Goal: Transaction & Acquisition: Purchase product/service

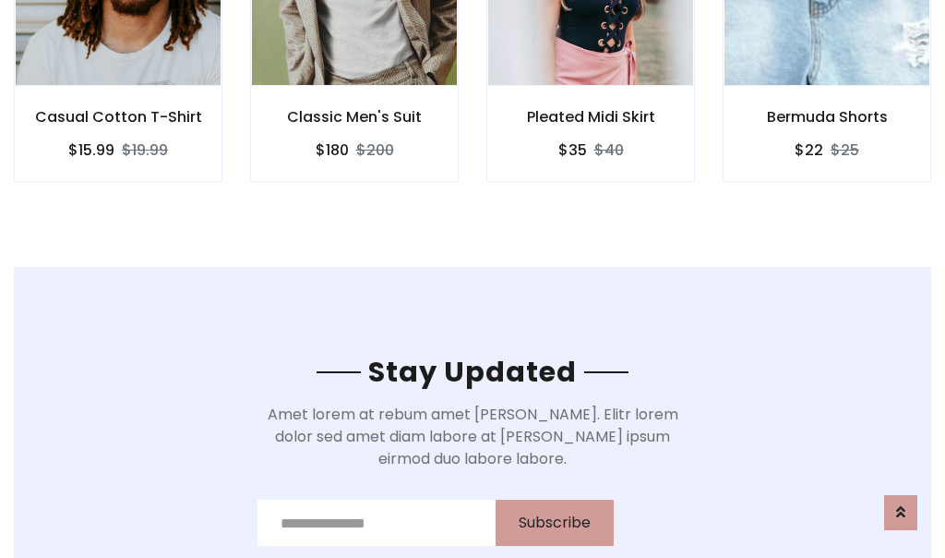
scroll to position [2780, 0]
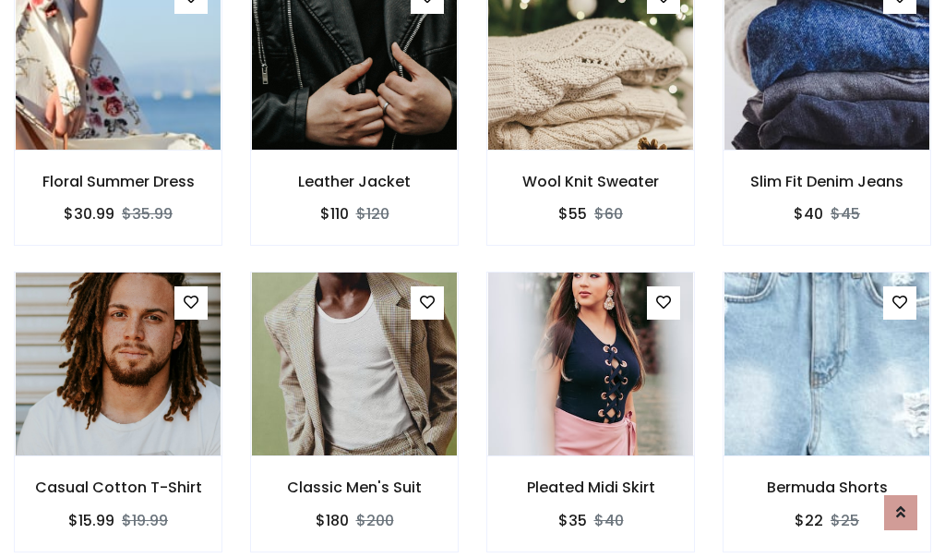
click at [473, 279] on div "Pleated Midi Skirt $35 $40" at bounding box center [591, 424] width 236 height 306
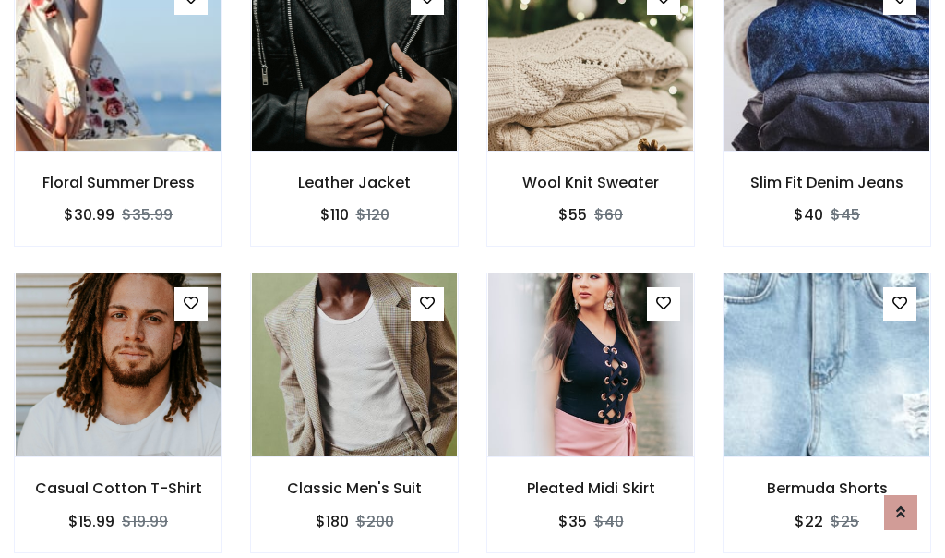
click at [473, 279] on div "Pleated Midi Skirt $35 $40" at bounding box center [591, 425] width 236 height 306
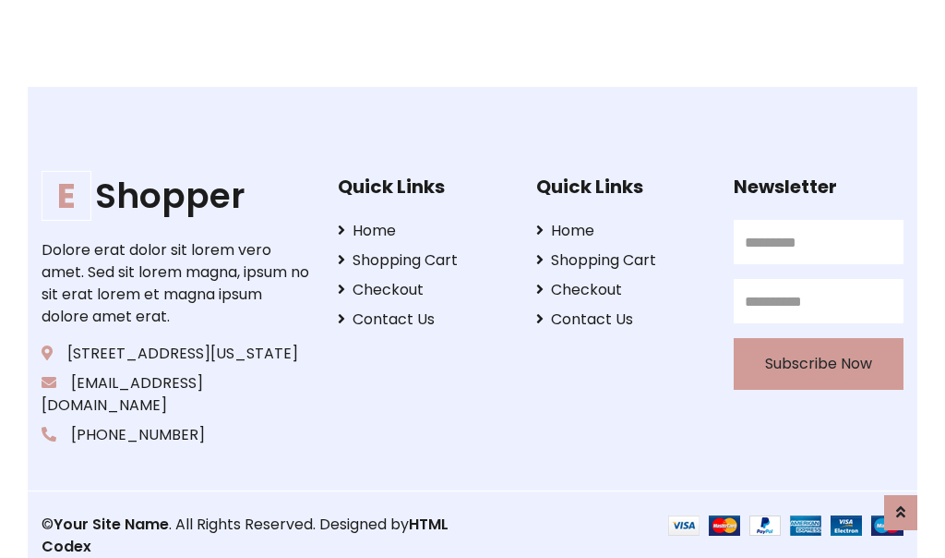
scroll to position [3514, 0]
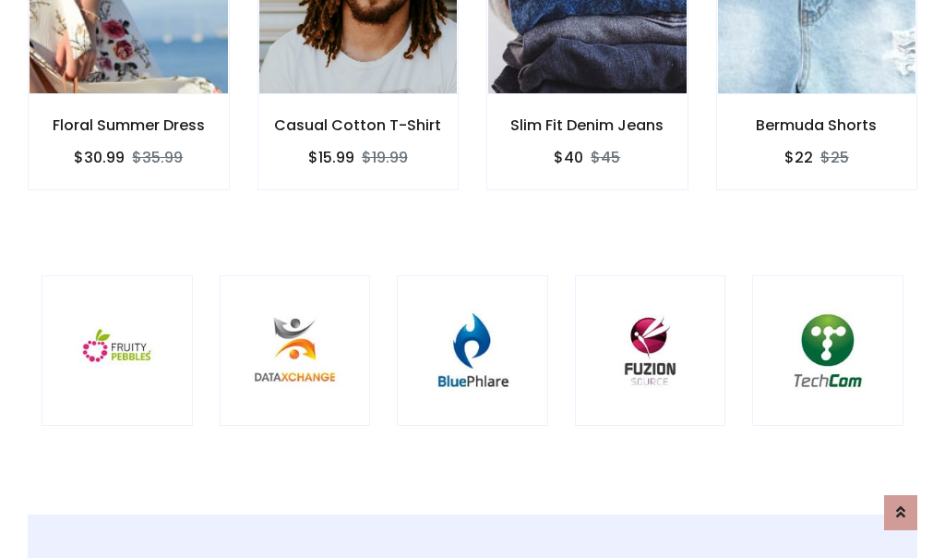
click at [473, 278] on div at bounding box center [472, 350] width 151 height 151
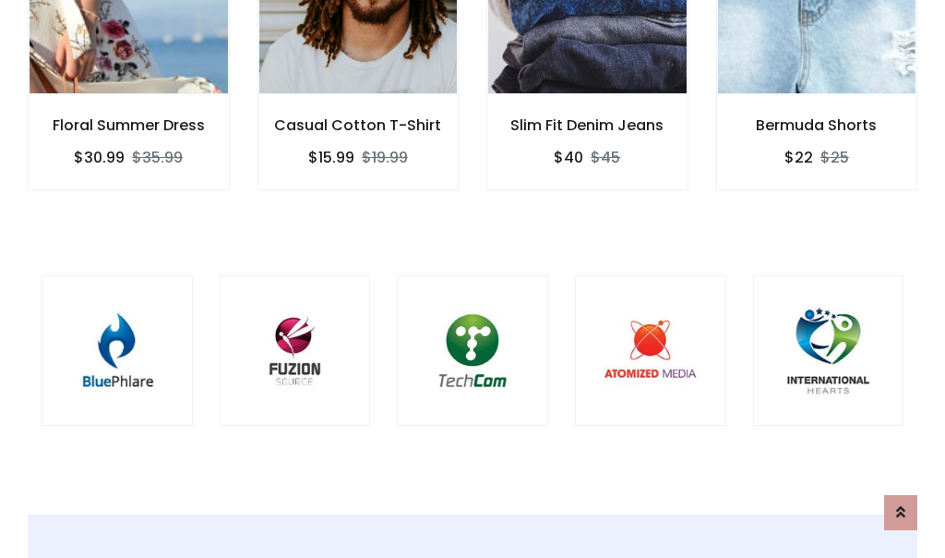
click at [473, 279] on div at bounding box center [472, 350] width 151 height 151
click at [473, 278] on div at bounding box center [472, 350] width 151 height 151
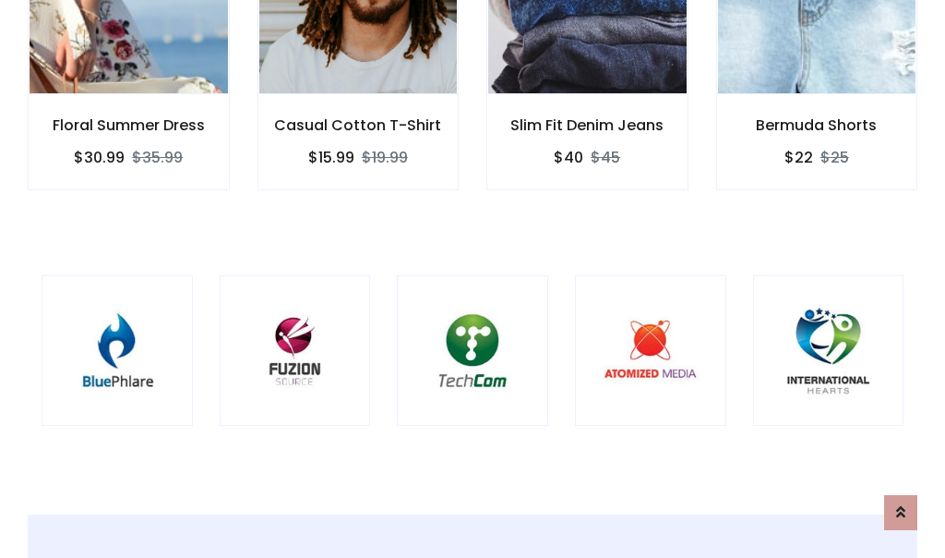
scroll to position [0, 0]
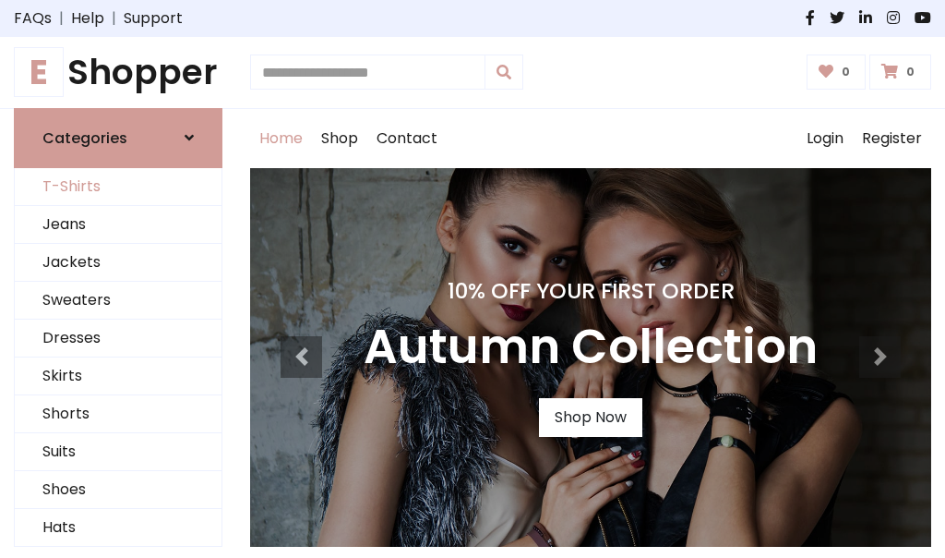
click at [118, 186] on link "T-Shirts" at bounding box center [118, 187] width 207 height 38
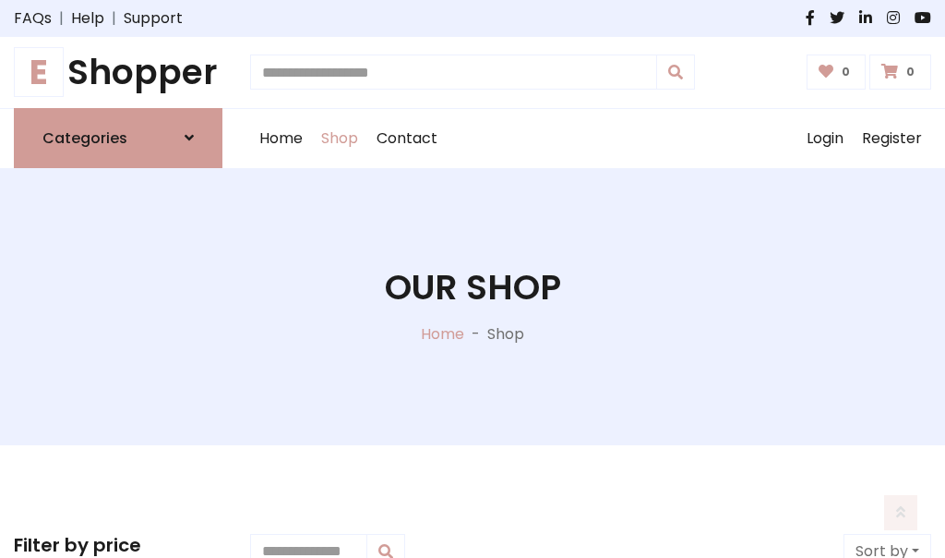
scroll to position [740, 0]
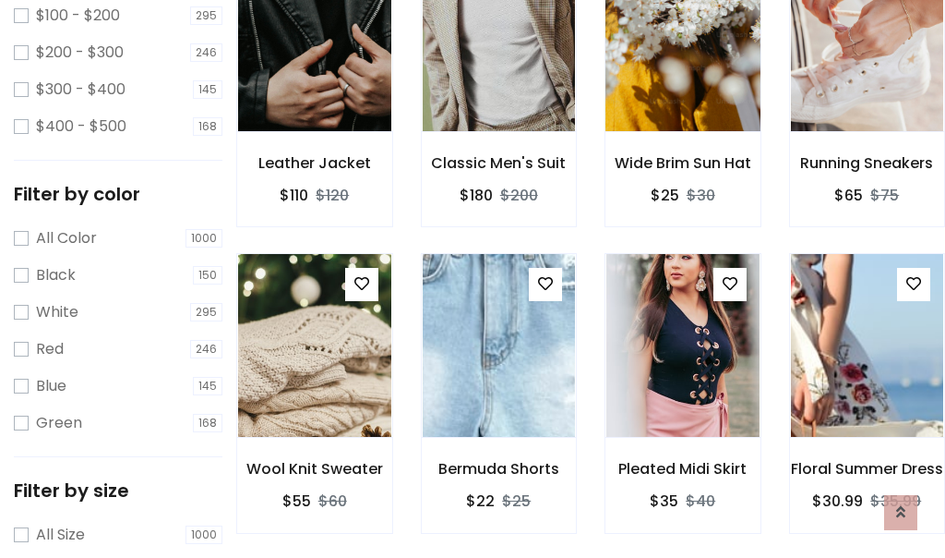
scroll to position [0, 0]
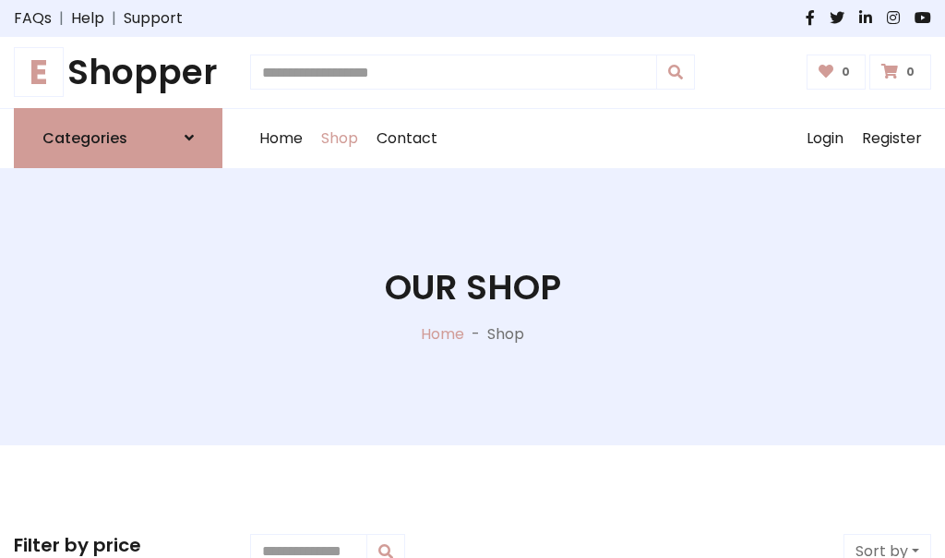
click at [118, 72] on h1 "E Shopper" at bounding box center [118, 73] width 209 height 42
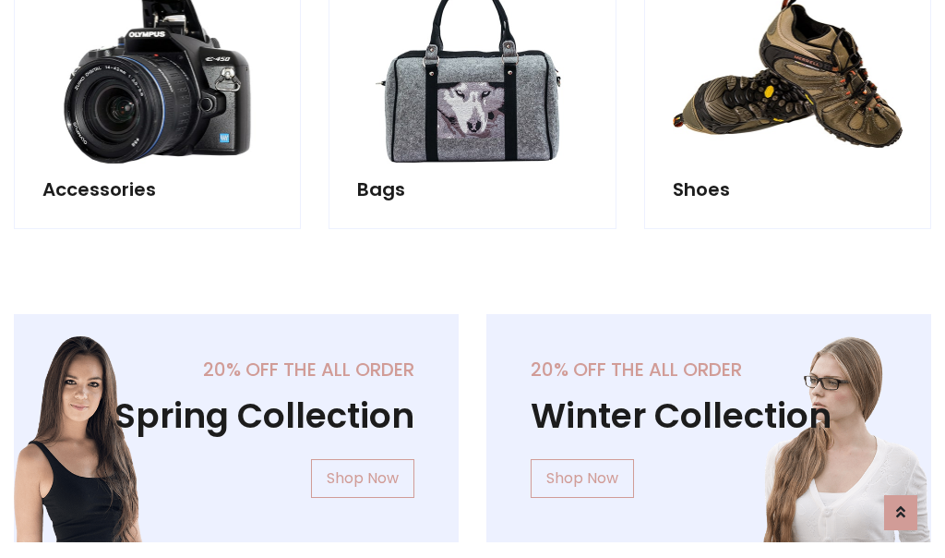
scroll to position [1793, 0]
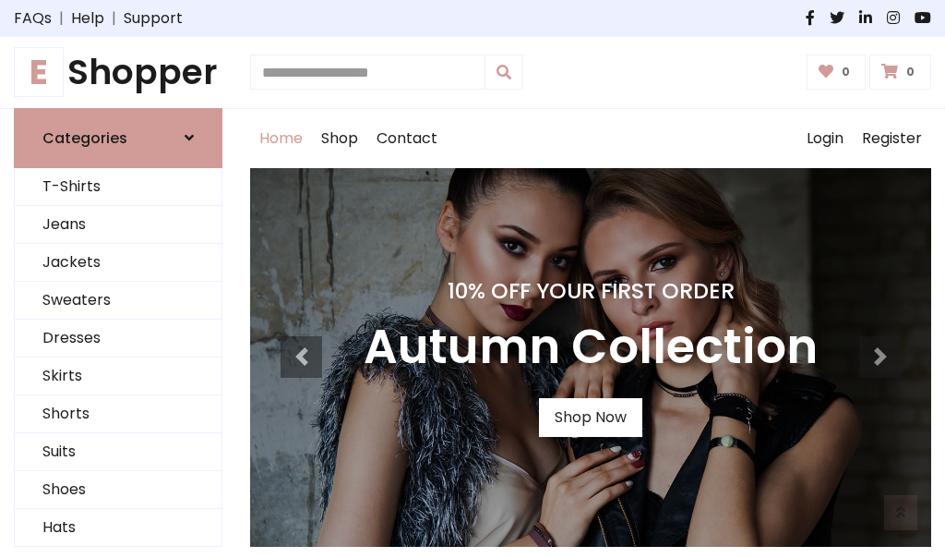
scroll to position [606, 0]
